Goal: Complete application form: Complete application form

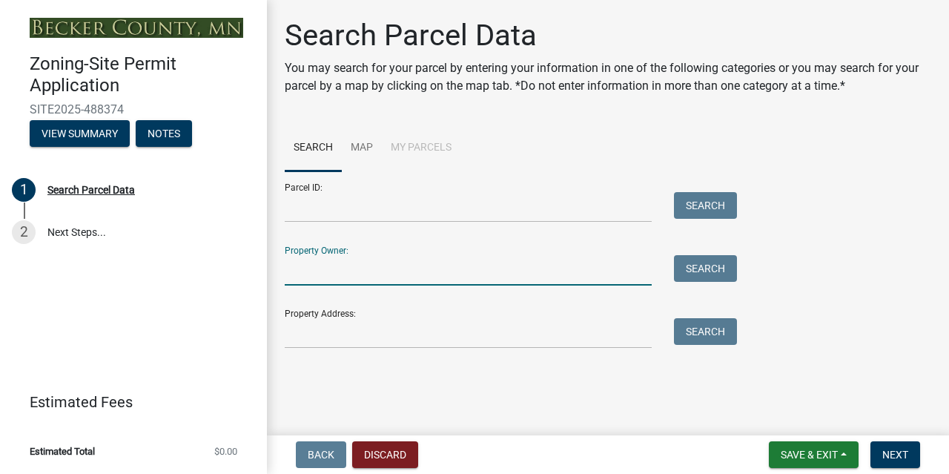
click at [551, 272] on input "Property Owner:" at bounding box center [468, 270] width 367 height 30
type input "toyli"
click at [698, 277] on button "Search" at bounding box center [705, 268] width 63 height 27
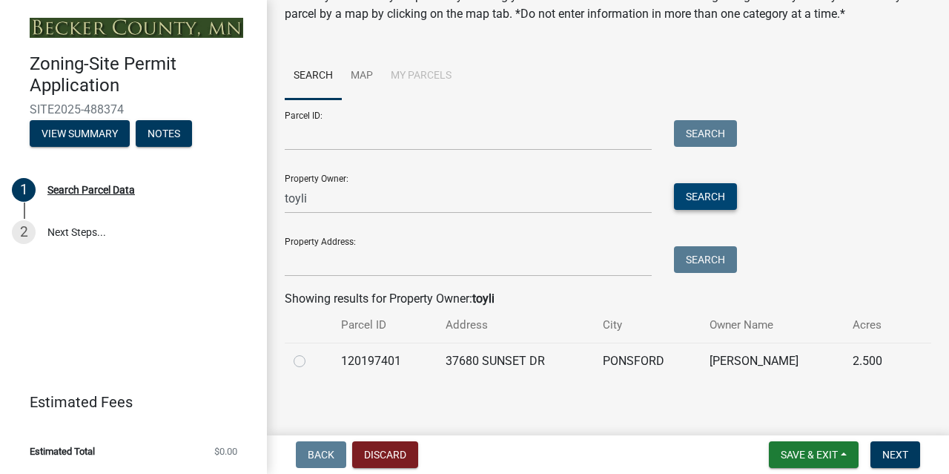
scroll to position [79, 0]
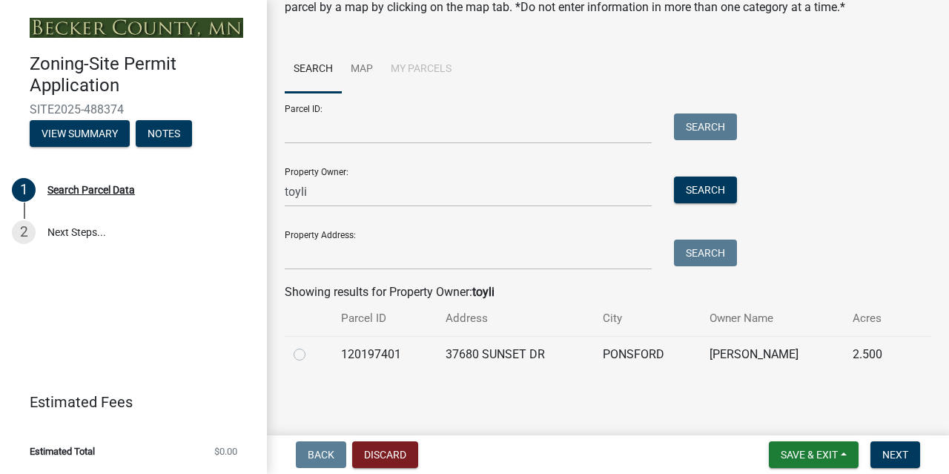
click at [311, 346] on label at bounding box center [311, 346] width 0 height 0
click at [311, 355] on input "radio" at bounding box center [316, 351] width 10 height 10
radio input "true"
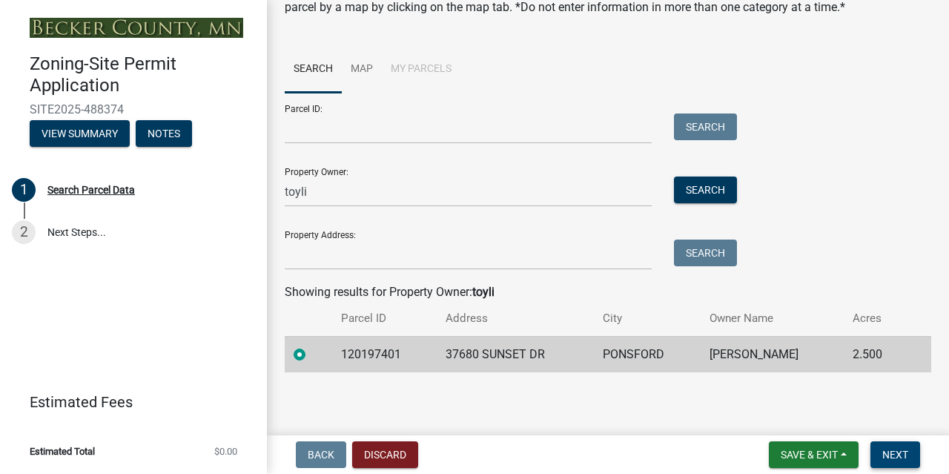
click at [891, 458] on span "Next" at bounding box center [896, 455] width 26 height 12
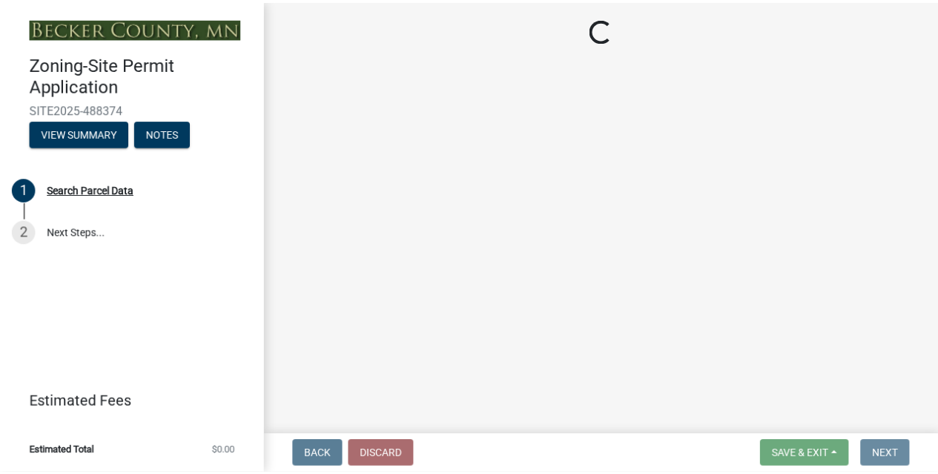
scroll to position [0, 0]
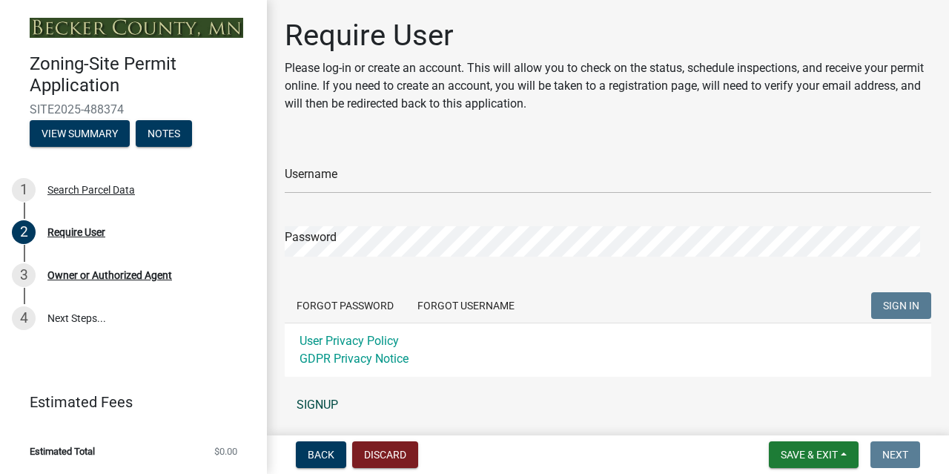
click at [322, 407] on link "SIGNUP" at bounding box center [608, 405] width 647 height 30
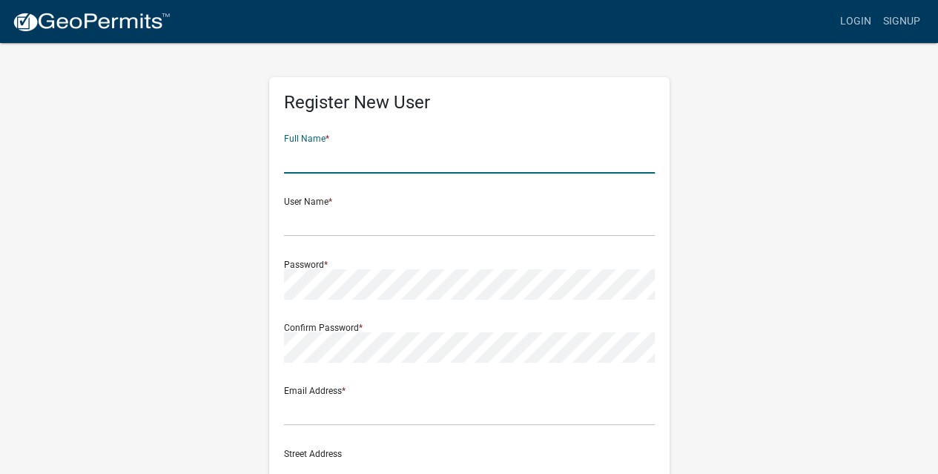
click at [341, 158] on input "text" at bounding box center [469, 158] width 371 height 30
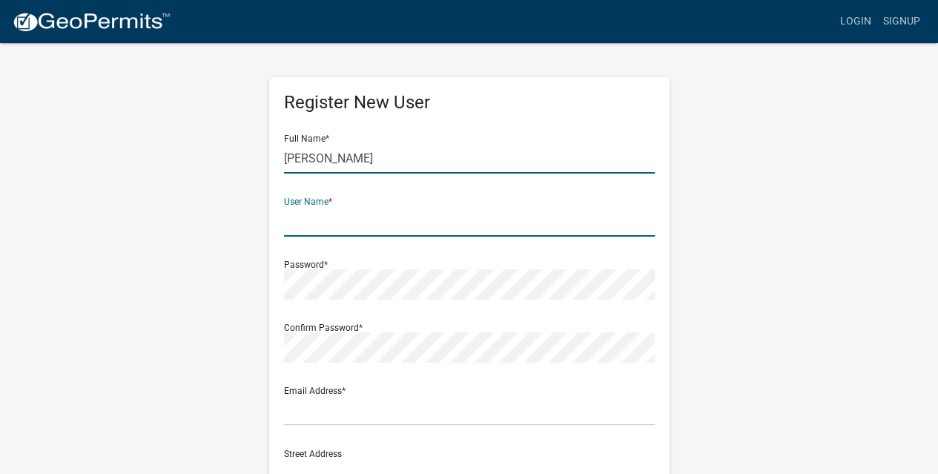
click at [341, 158] on input "[PERSON_NAME]" at bounding box center [469, 158] width 371 height 30
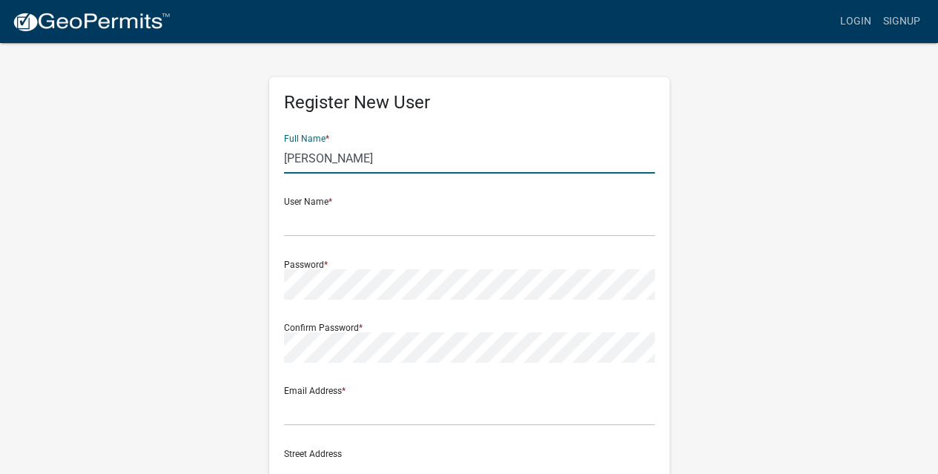
type input "[PERSON_NAME]"
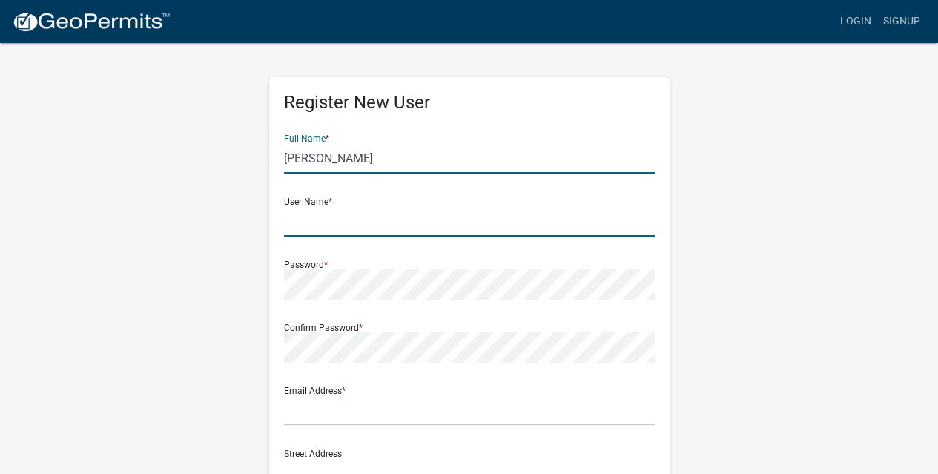
click at [355, 222] on input "text" at bounding box center [469, 221] width 371 height 30
type input "mdtoyli"
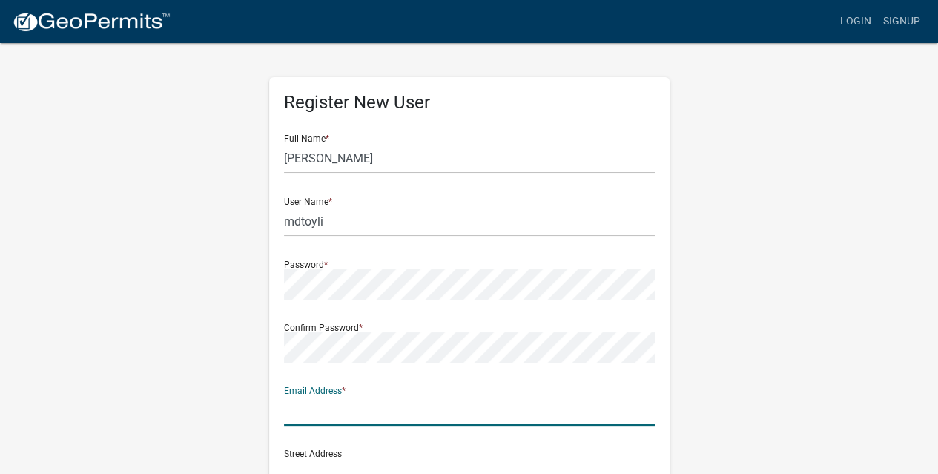
click at [333, 409] on input "text" at bounding box center [469, 410] width 371 height 30
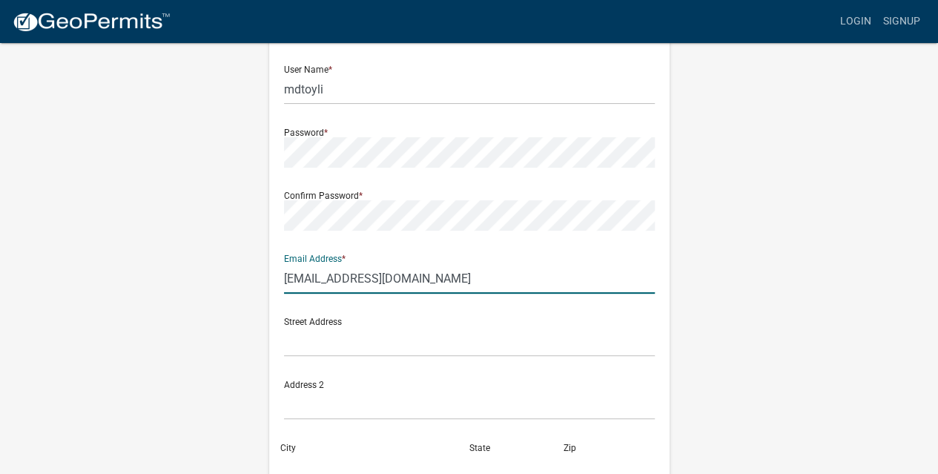
scroll to position [139, 0]
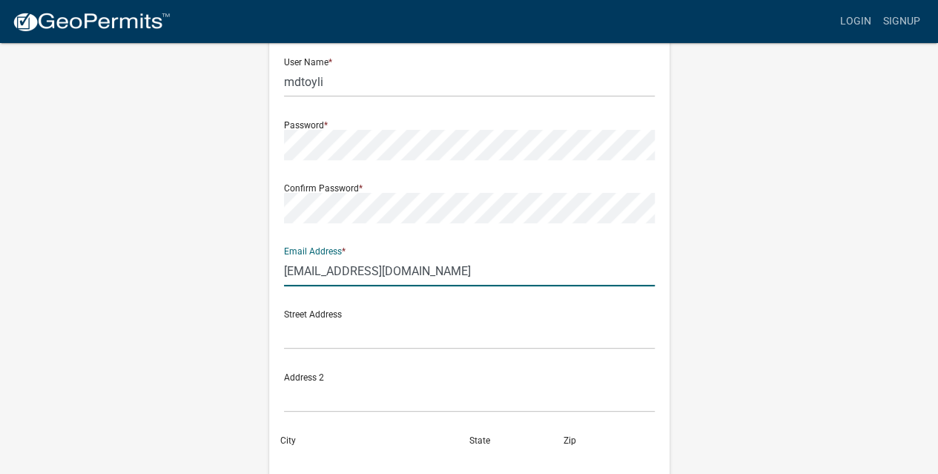
type input "[EMAIL_ADDRESS][DOMAIN_NAME]"
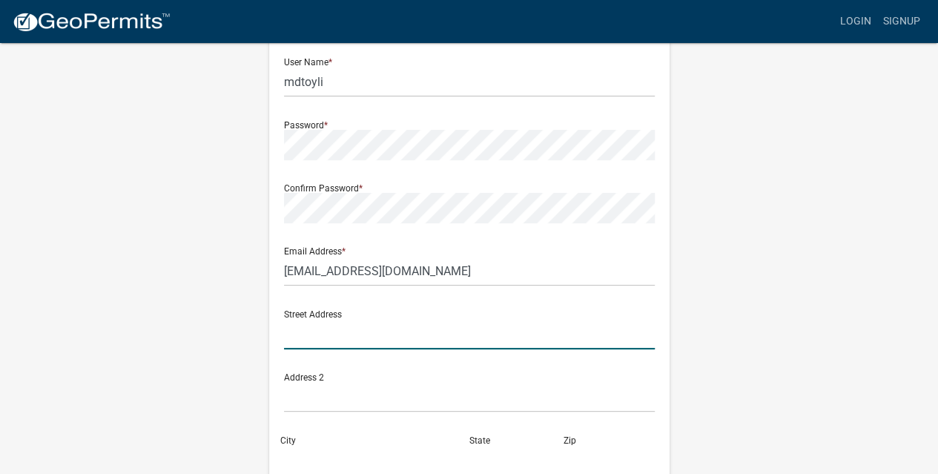
click at [441, 339] on input "text" at bounding box center [469, 334] width 371 height 30
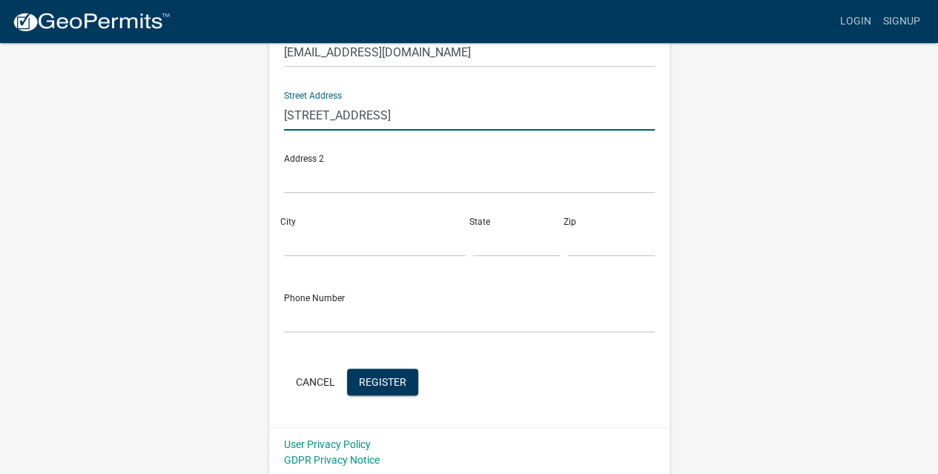
scroll to position [360, 0]
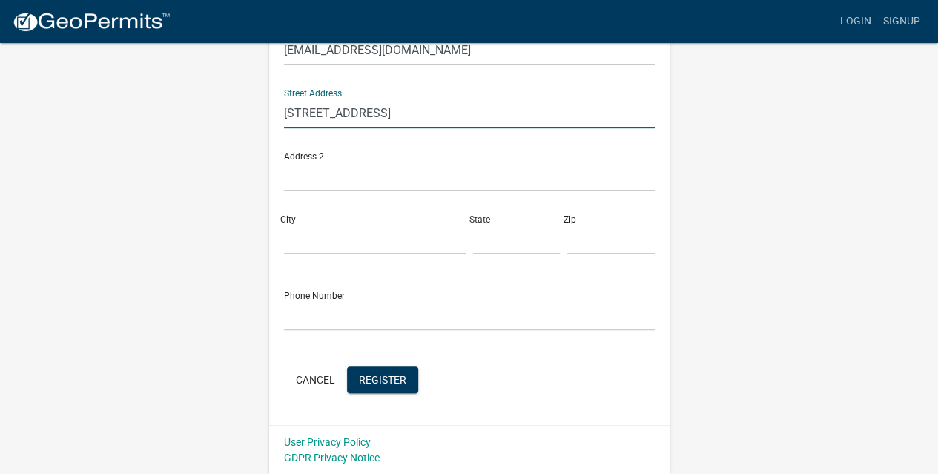
type input "[STREET_ADDRESS]"
click at [329, 243] on input "City" at bounding box center [375, 239] width 182 height 30
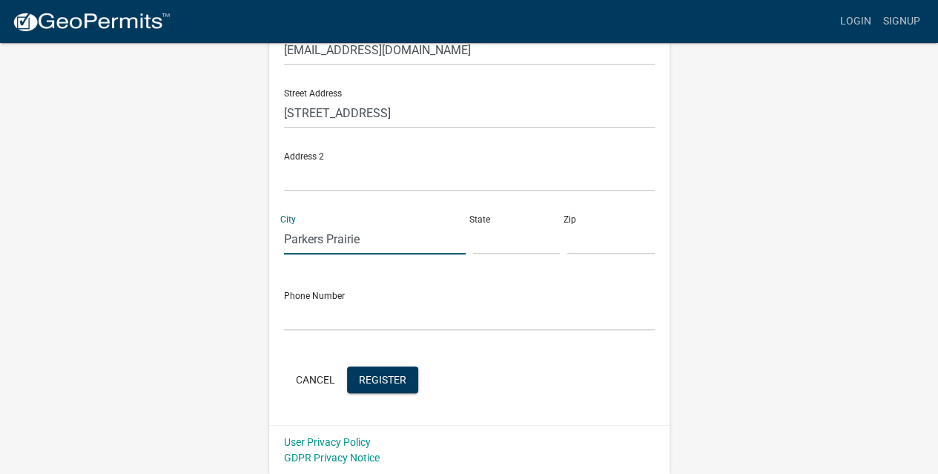
type input "Parkers Prairie"
type input "MN"
type input "56361"
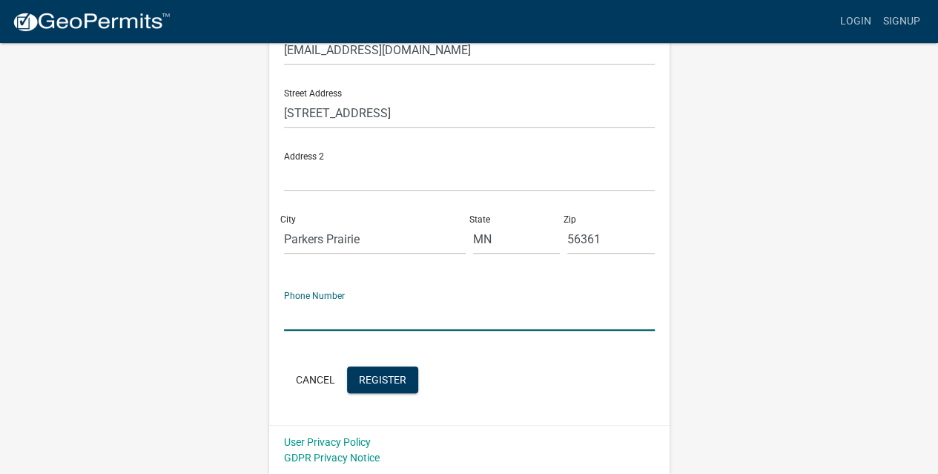
click at [299, 309] on input "text" at bounding box center [469, 315] width 371 height 30
type input "2185790565"
click at [378, 377] on span "Register" at bounding box center [382, 379] width 47 height 12
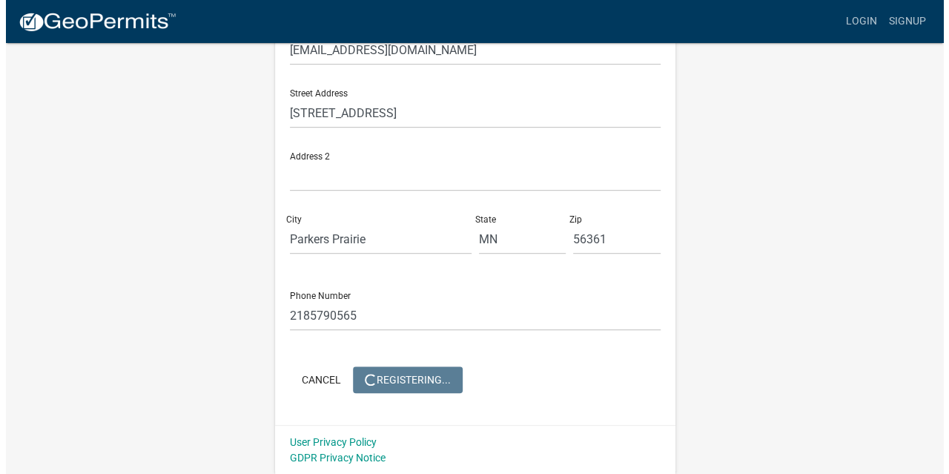
scroll to position [0, 0]
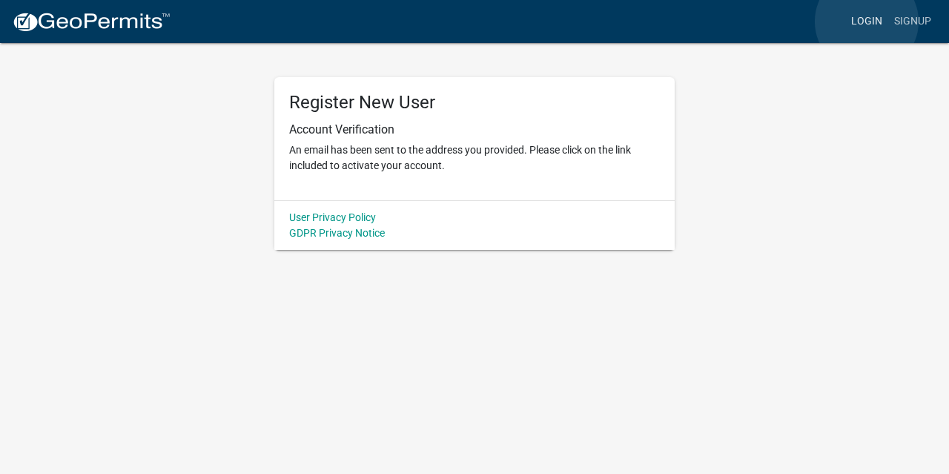
click at [867, 22] on link "Login" at bounding box center [866, 21] width 43 height 28
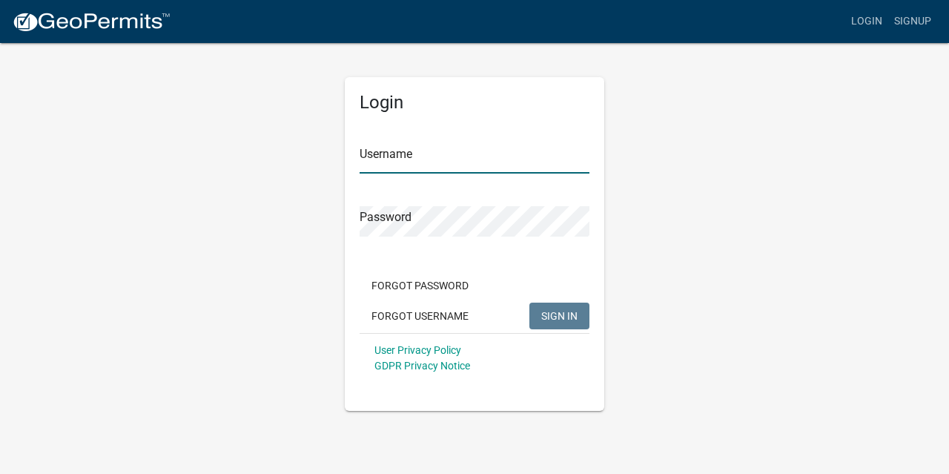
click at [494, 163] on input "Username" at bounding box center [475, 158] width 230 height 30
type input "mdtoyli"
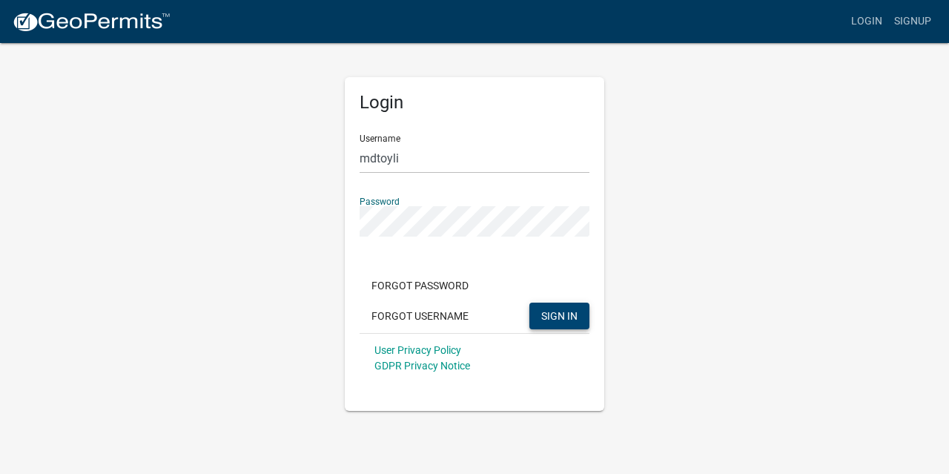
click at [570, 314] on span "SIGN IN" at bounding box center [559, 315] width 36 height 12
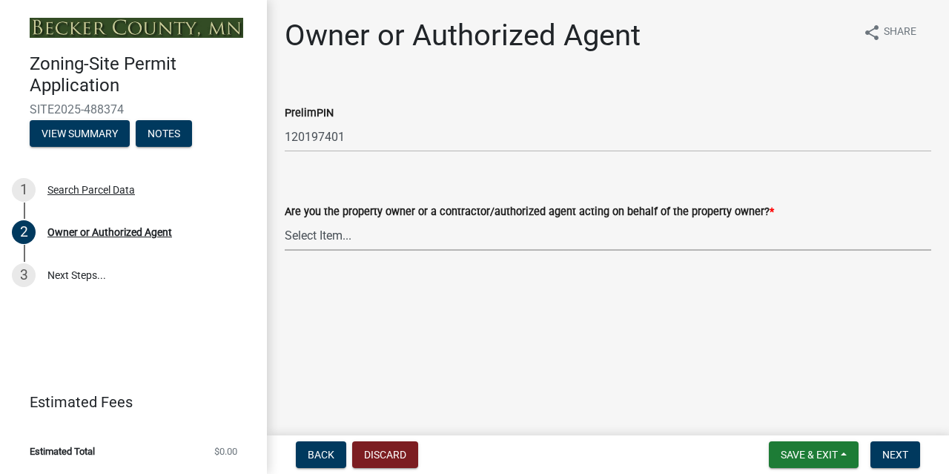
click at [759, 235] on select "Select Item... Property Owner Authorized Agent" at bounding box center [608, 235] width 647 height 30
click at [285, 220] on select "Select Item... Property Owner Authorized Agent" at bounding box center [608, 235] width 647 height 30
select select "3c674549-ed69-405f-b795-9fa3f7d47d9d"
click at [900, 455] on span "Next" at bounding box center [896, 455] width 26 height 12
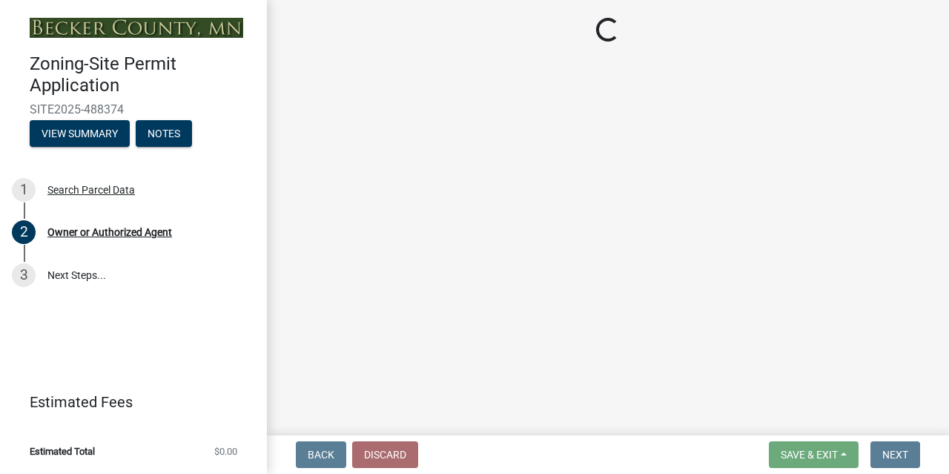
select select "952c78ef-3603-428b-9a7a-234fefdcef74"
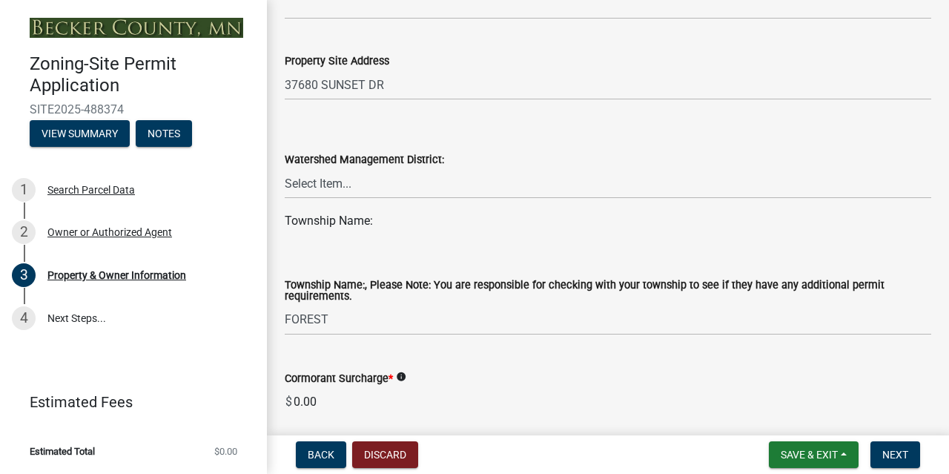
scroll to position [685, 0]
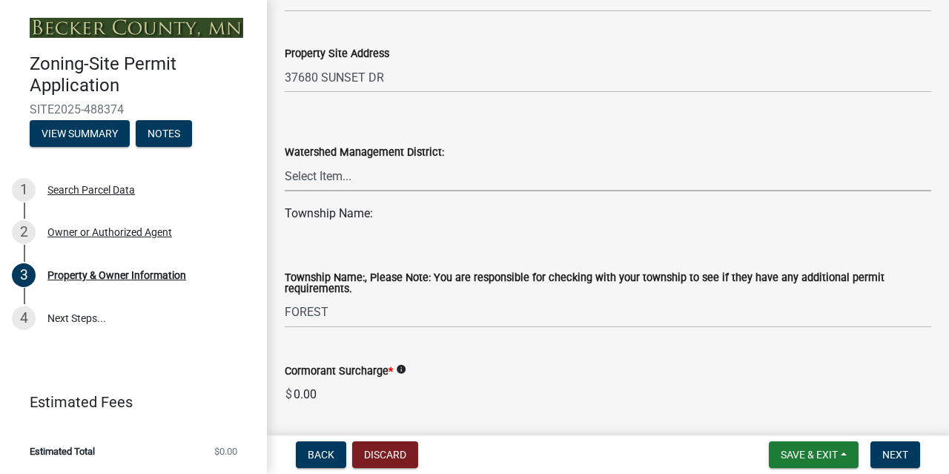
click at [785, 183] on select "Select Item... PELICAN RIVER WTRSHD BUFFALO WATERSHED CORMORANT WATERSHED WILD …" at bounding box center [608, 176] width 647 height 30
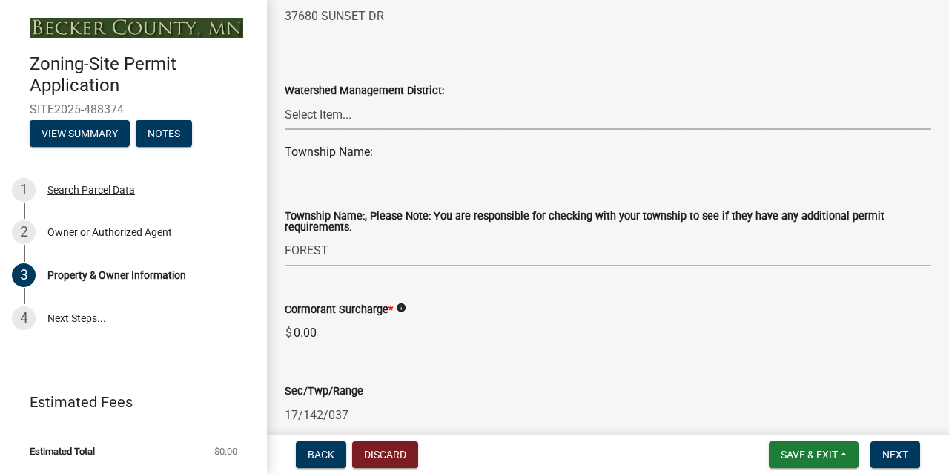
scroll to position [749, 0]
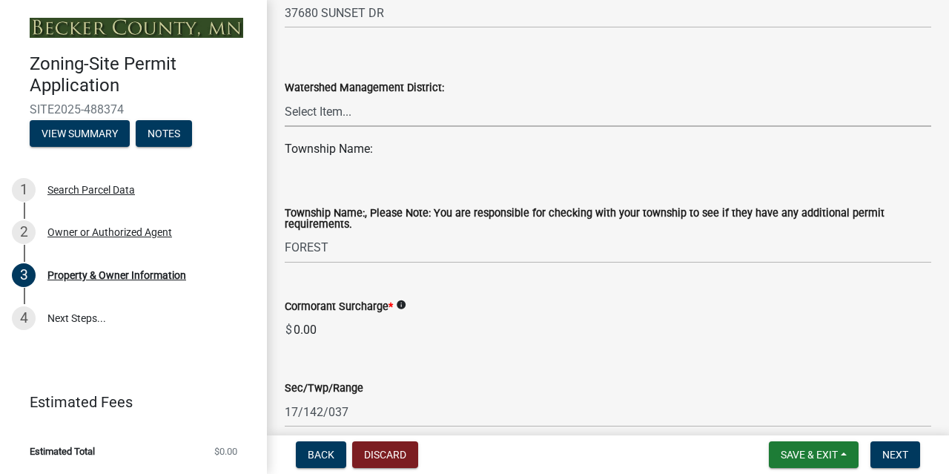
click at [325, 108] on select "Select Item... PELICAN RIVER WTRSHD BUFFALO WATERSHED CORMORANT WATERSHED WILD …" at bounding box center [608, 111] width 647 height 30
click at [727, 57] on div "Watershed Management District: Select Item... PELICAN RIVER WTRSHD BUFFALO WATE…" at bounding box center [608, 83] width 647 height 87
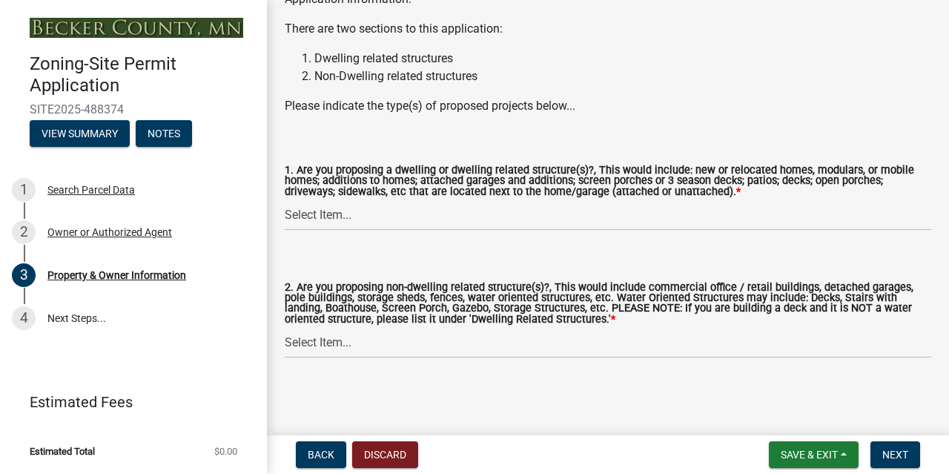
scroll to position [1627, 0]
